Goal: Information Seeking & Learning: Learn about a topic

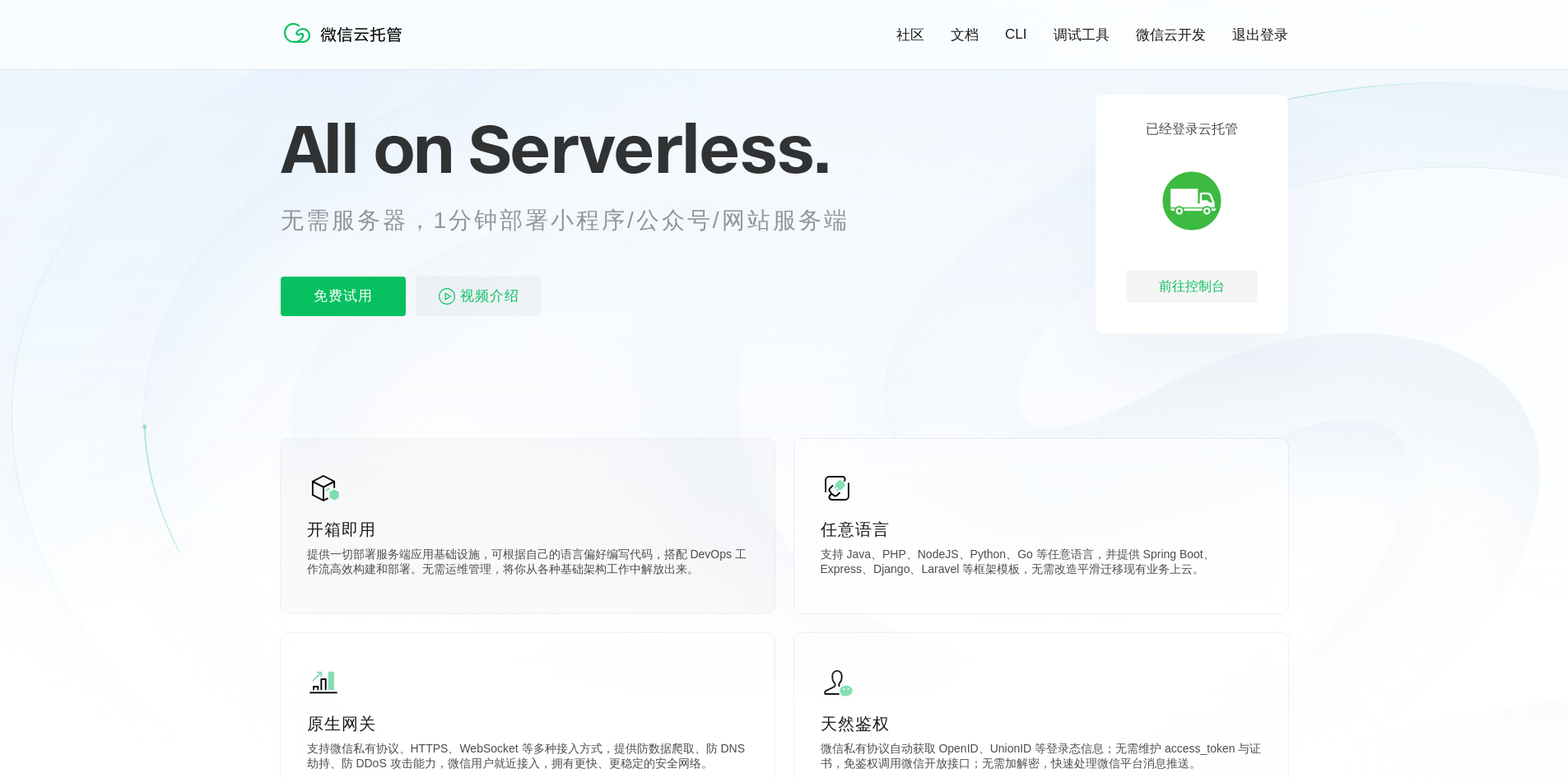
scroll to position [247, 0]
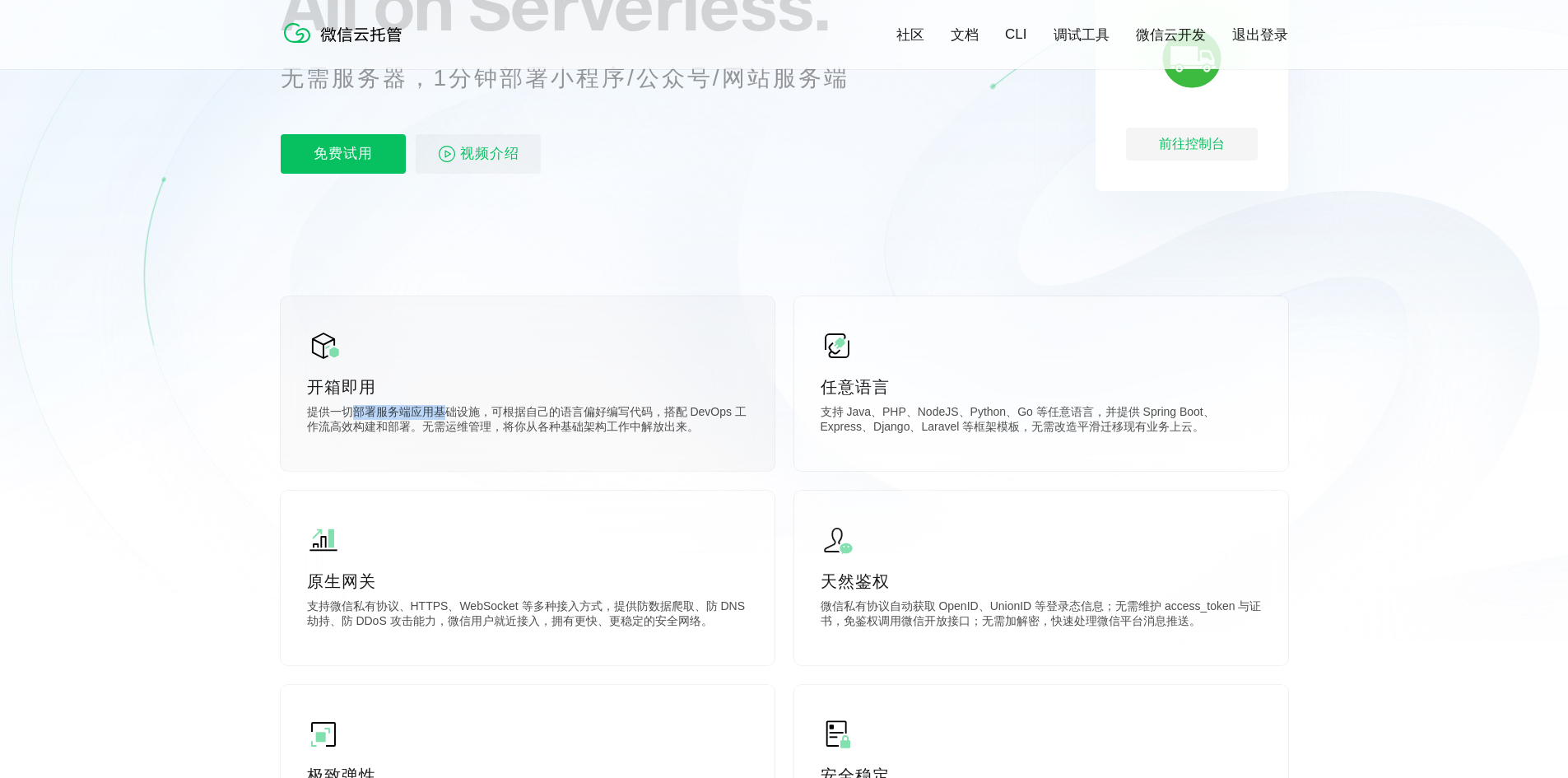
drag, startPoint x: 399, startPoint y: 419, endPoint x: 446, endPoint y: 419, distance: 47.0
click at [446, 419] on p "提供一切部署服务端应用基础设施，可根据自己的语言偏好编写代码，搭配 DevOps 工作流高效构建和部署。无需运维管理，将你从各种基础架构工作中解放出来。" at bounding box center [528, 421] width 441 height 33
click at [446, 418] on p "提供一切部署服务端应用基础设施，可根据自己的语言偏好编写代码，搭配 DevOps 工作流高效构建和部署。无需运维管理，将你从各种基础架构工作中解放出来。" at bounding box center [528, 421] width 441 height 33
drag, startPoint x: 397, startPoint y: 418, endPoint x: 731, endPoint y: 416, distance: 334.0
click at [731, 416] on p "提供一切部署服务端应用基础设施，可根据自己的语言偏好编写代码，搭配 DevOps 工作流高效构建和部署。无需运维管理，将你从各种基础架构工作中解放出来。" at bounding box center [528, 421] width 441 height 33
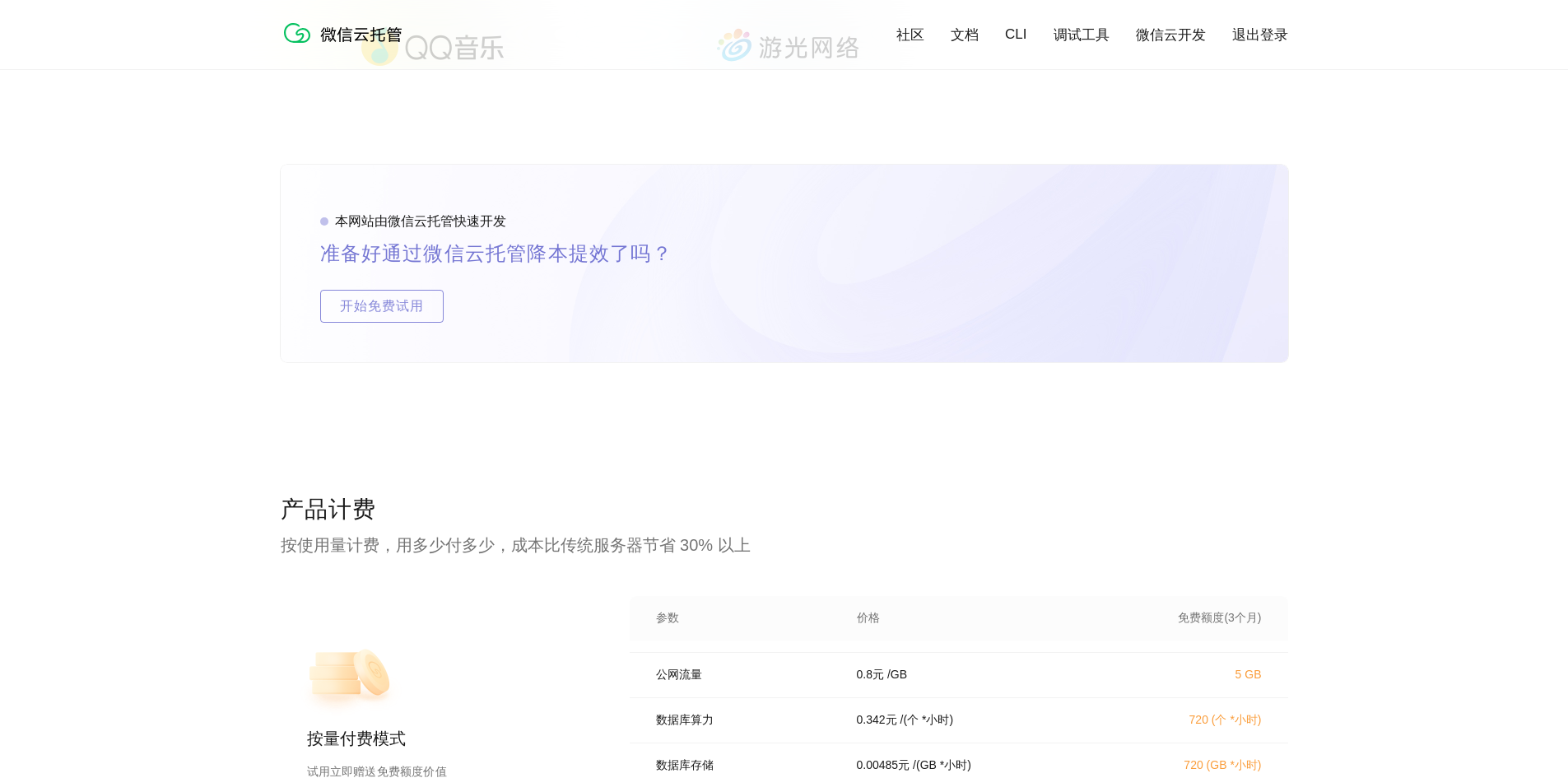
scroll to position [0, 0]
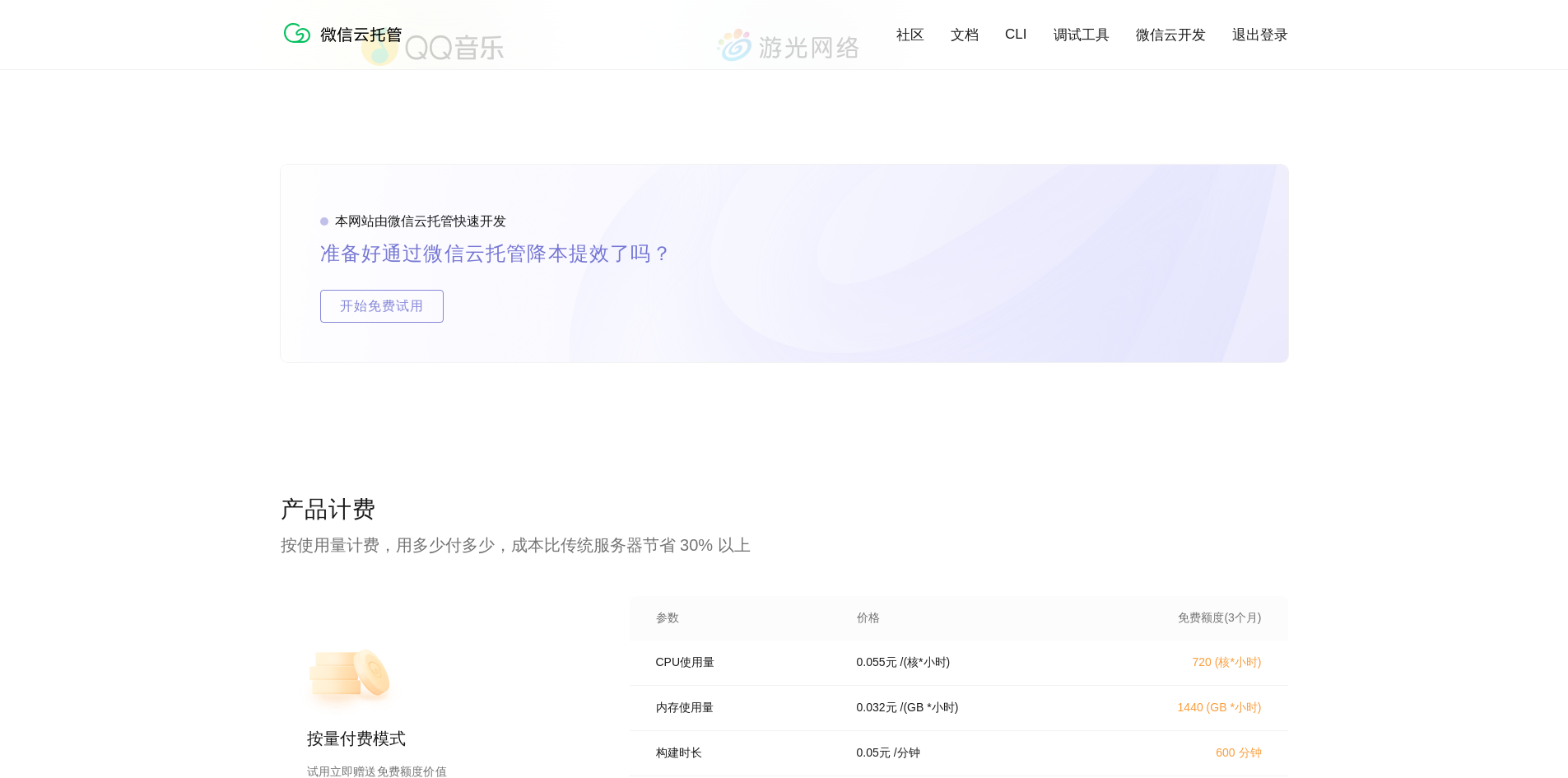
click at [865, 551] on p "按使用量计费，用多少付多少，成本比传统服务器节省 30% 以上" at bounding box center [784, 546] width 1008 height 23
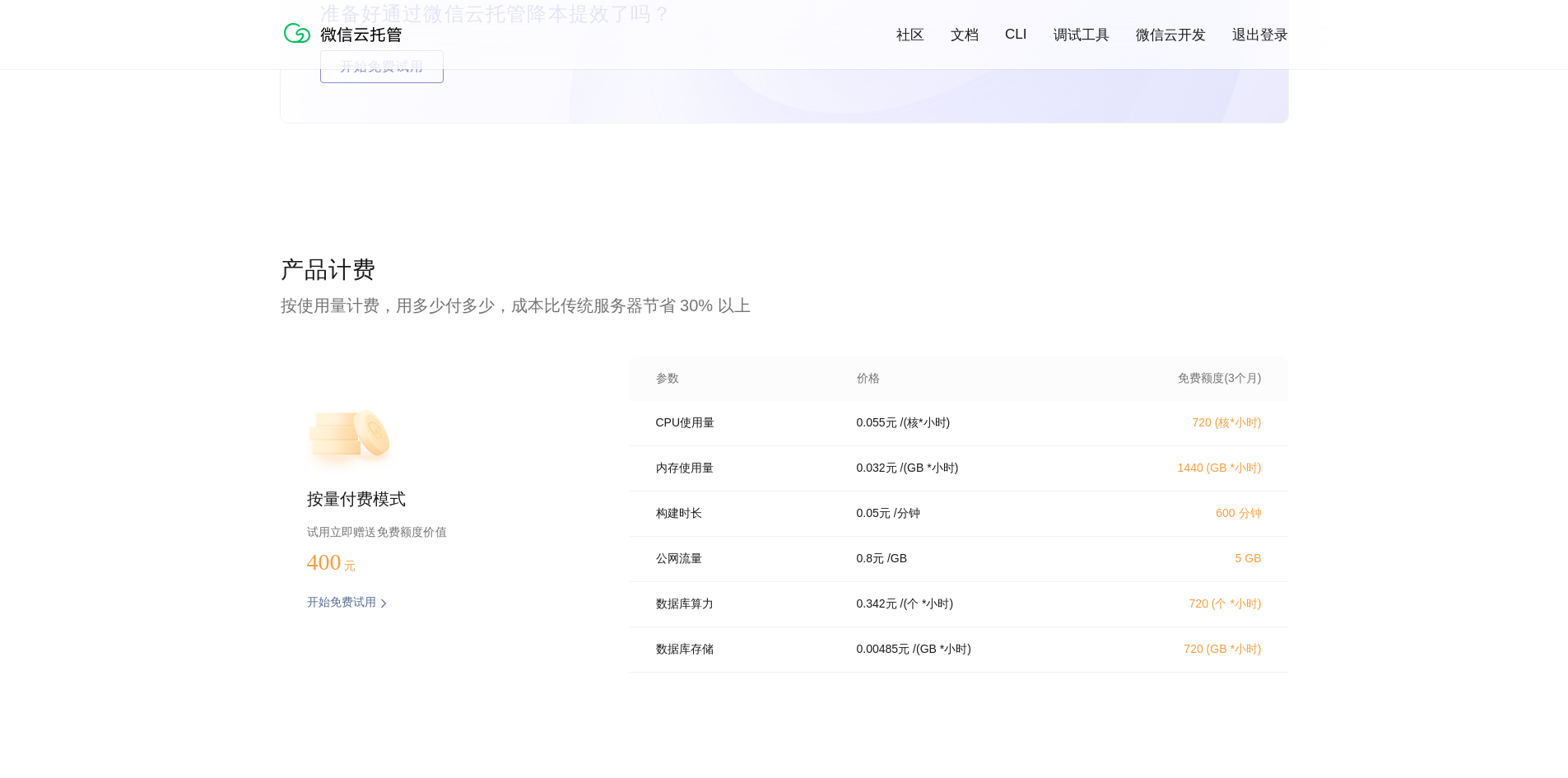
scroll to position [3129, 0]
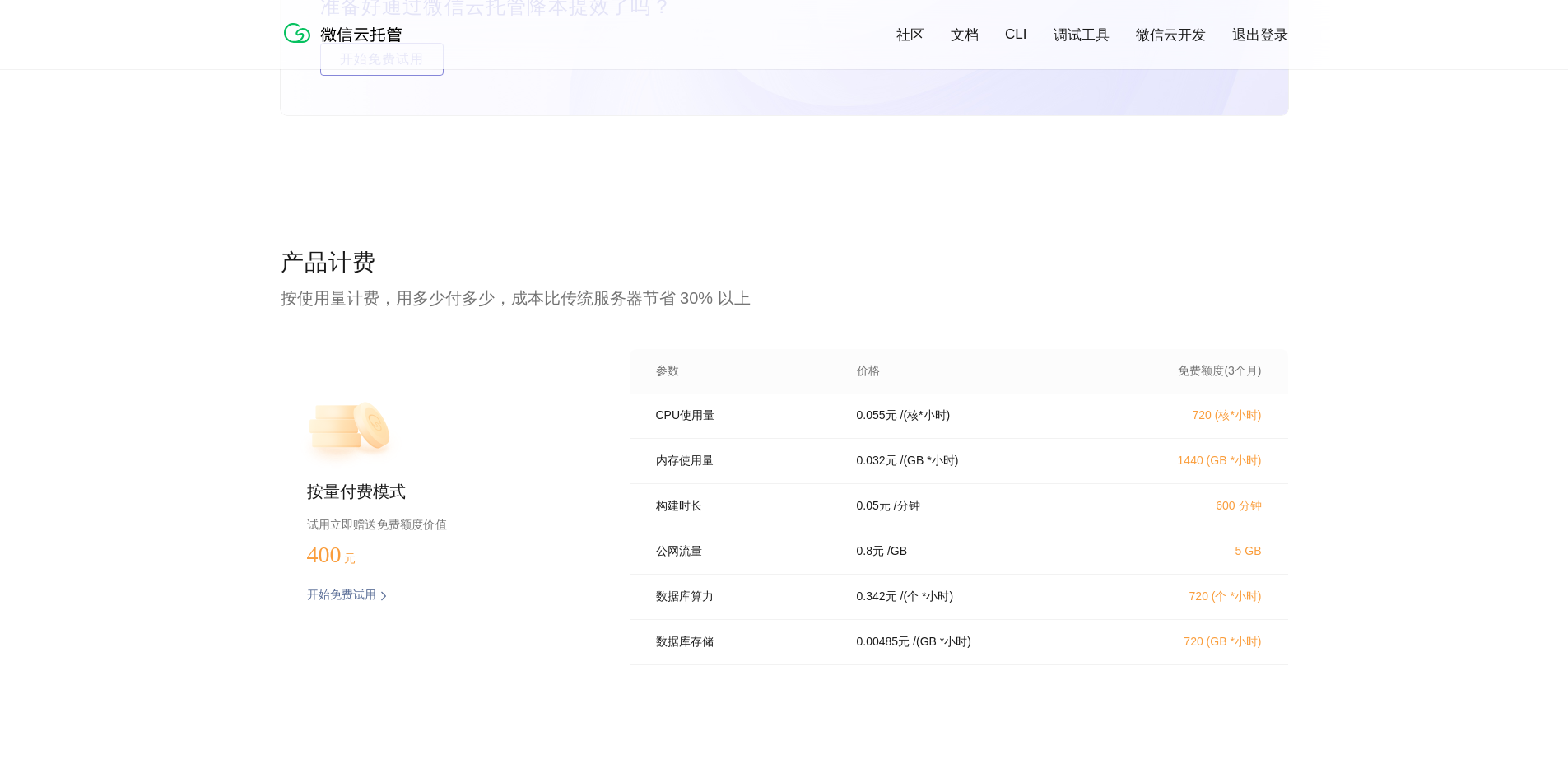
click at [874, 423] on p "0.055 元" at bounding box center [877, 416] width 40 height 15
click at [181, 257] on div "产品计费 按使用量计费，用多少付多少，成本比传统服务器节省 30% 以上 按量付费模式 试用立即赠送免费额度价值 400 元 开始免费试用 预估费用 参数 价…" at bounding box center [784, 527] width 1568 height 560
